Goal: Task Accomplishment & Management: Use online tool/utility

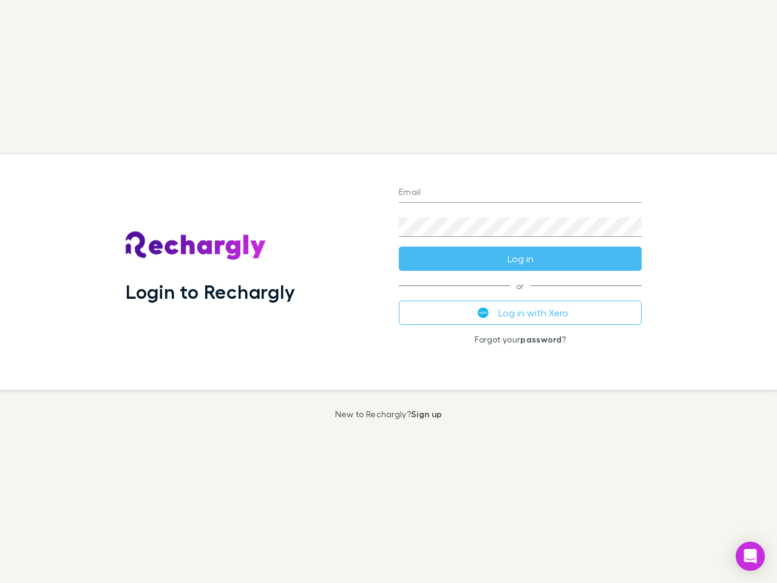
click at [389, 291] on div "Login to Rechargly" at bounding box center [252, 272] width 273 height 236
click at [520, 193] on input "Email" at bounding box center [520, 192] width 243 height 19
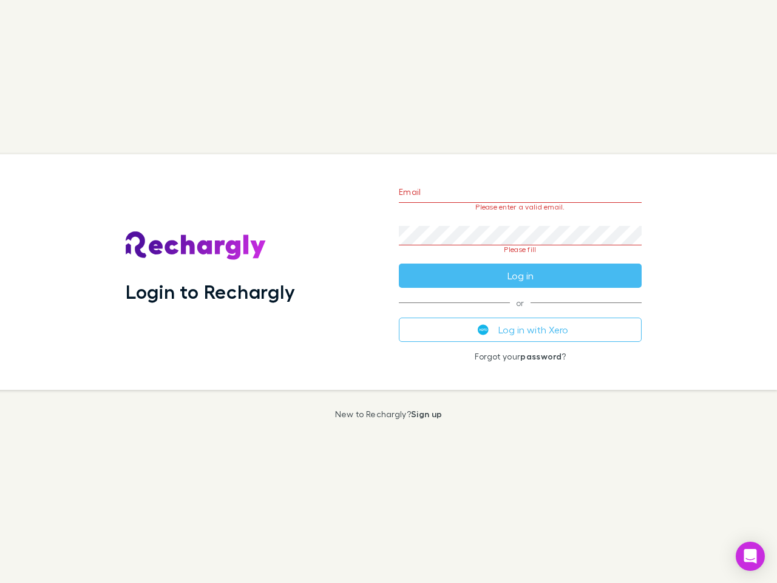
click at [520, 259] on form "Email Please enter a valid email. Password Please fill Log in" at bounding box center [520, 231] width 243 height 114
click at [520, 313] on div "Email Please enter a valid email. Password Please fill Log in or Log in with Xe…" at bounding box center [520, 272] width 262 height 236
click at [750, 556] on icon "Open Intercom Messenger" at bounding box center [750, 556] width 13 height 15
